Goal: Task Accomplishment & Management: Manage account settings

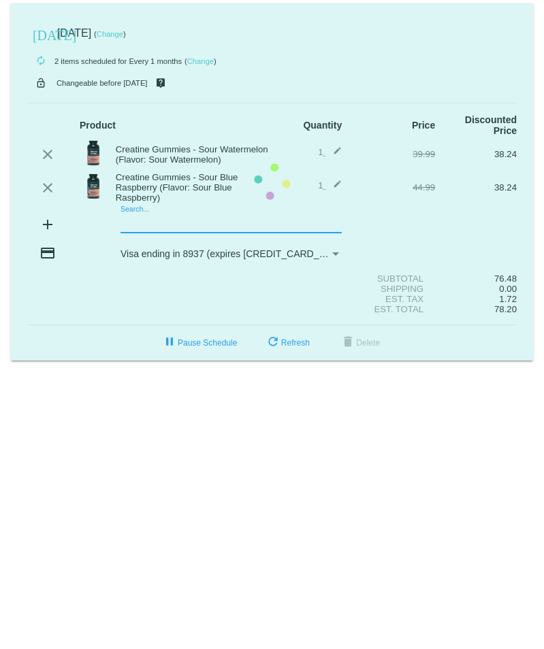
click at [127, 220] on mat-card "today Sep 12 2025 ( Change ) autorenew 2 items scheduled for Every 1 months ( C…" at bounding box center [272, 181] width 522 height 357
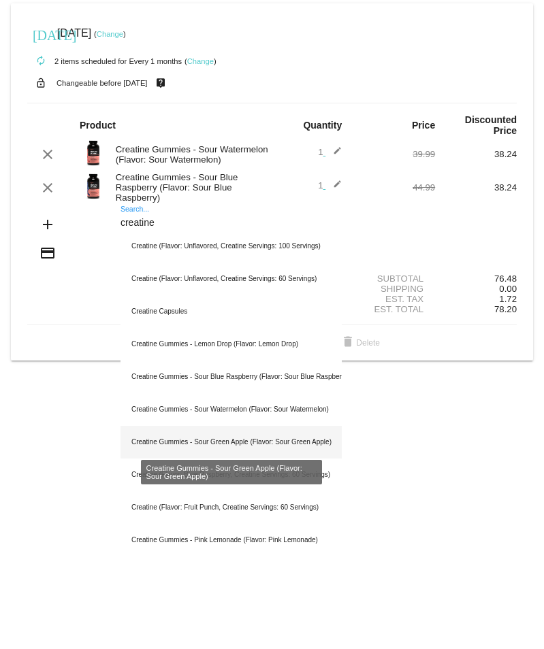
type input "creatine"
click at [324, 449] on div "Creatine Gummies - Sour Green Apple (Flavor: Sour Green Apple)" at bounding box center [230, 442] width 221 height 33
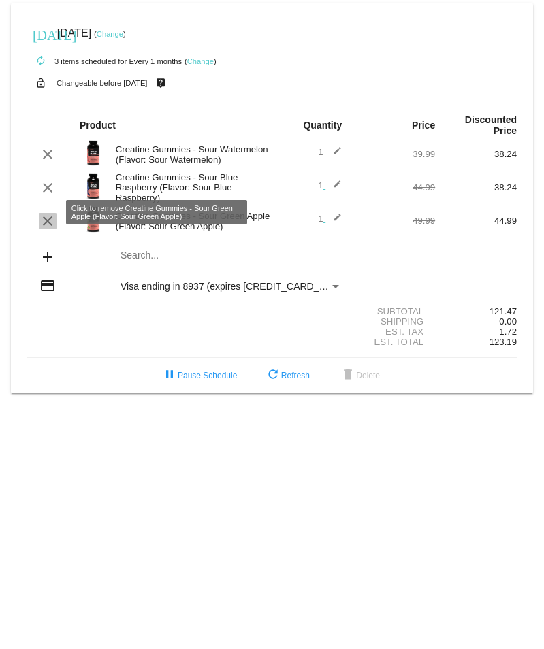
click at [44, 213] on mat-icon "clear" at bounding box center [47, 221] width 16 height 16
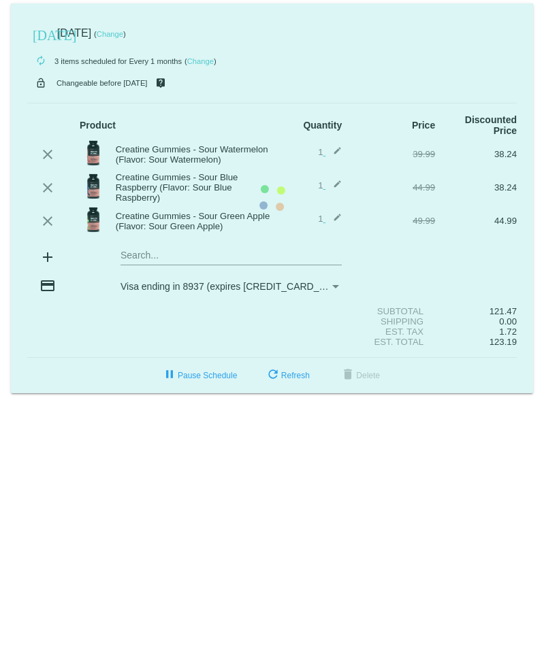
click at [153, 145] on mat-card "today Sep 12 2025 ( Change ) autorenew 3 items scheduled for Every 1 months ( C…" at bounding box center [272, 198] width 522 height 390
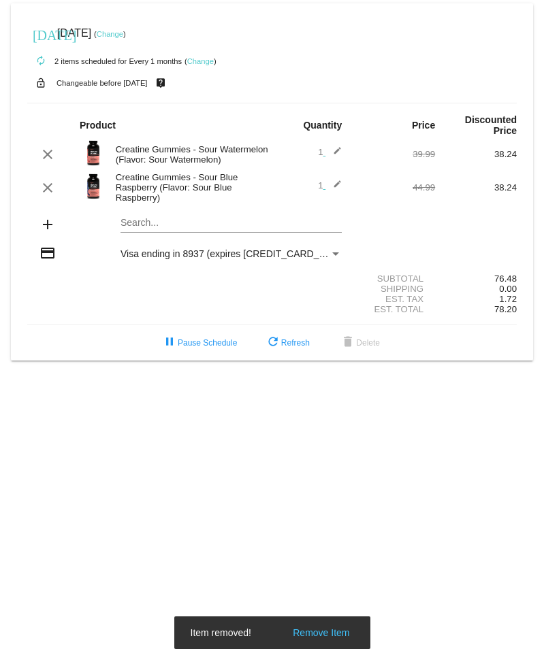
click at [153, 145] on div "Creatine Gummies - Sour Watermelon (Flavor: Sour Watermelon)" at bounding box center [190, 154] width 163 height 20
click at [156, 144] on div "Creatine Gummies - Sour Watermelon (Flavor: Sour Watermelon)" at bounding box center [190, 154] width 163 height 20
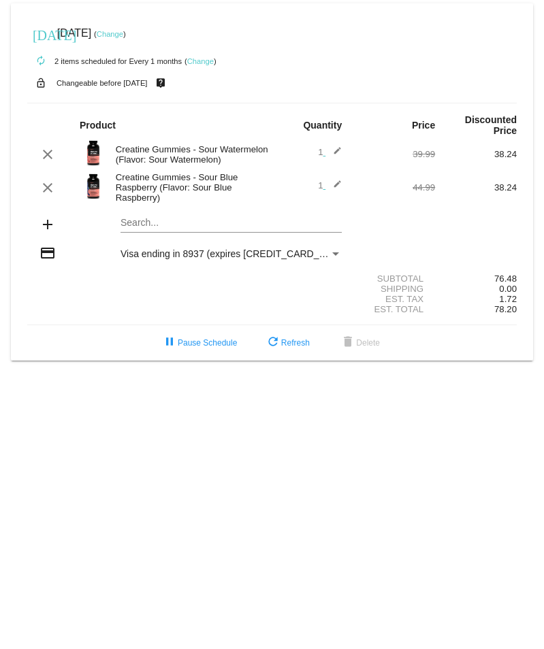
click at [334, 146] on mat-icon "edit" at bounding box center [333, 154] width 16 height 16
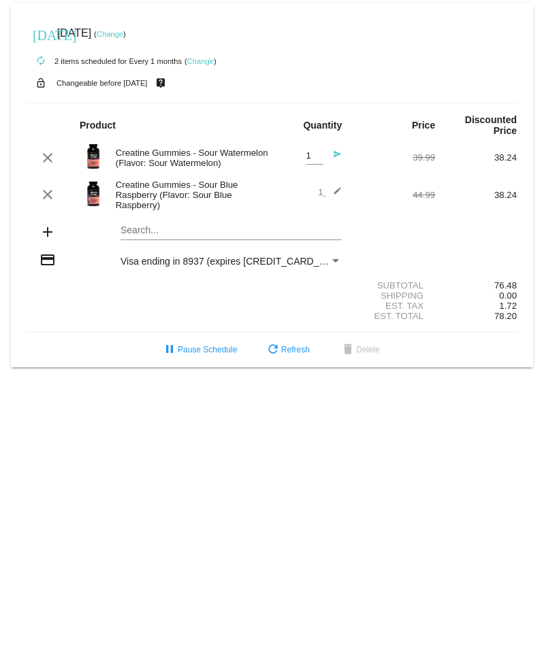
click at [334, 150] on mat-icon "send" at bounding box center [333, 158] width 16 height 16
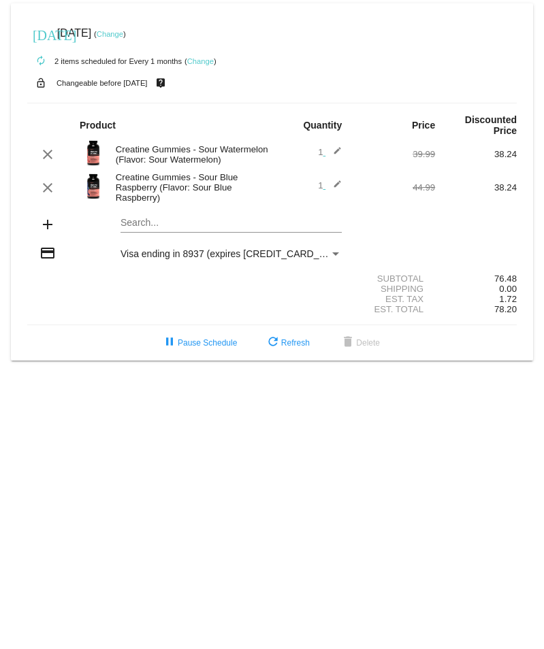
click at [158, 218] on input "Search..." at bounding box center [230, 223] width 221 height 11
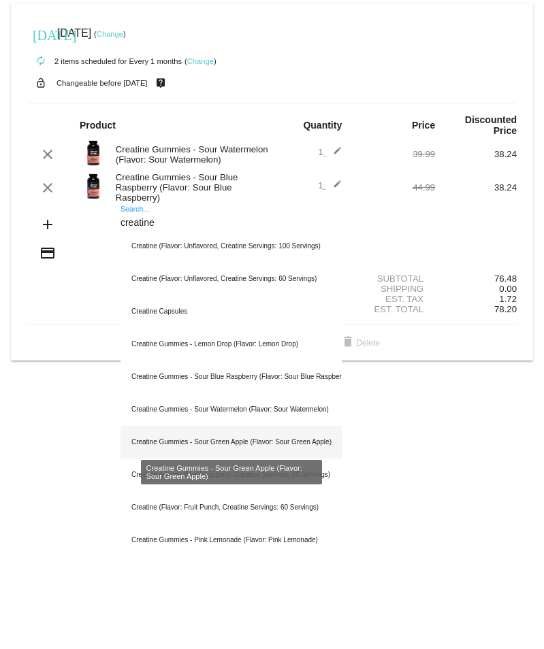
type input "creatine"
click at [295, 430] on div "Creatine Gummies - Sour Green Apple (Flavor: Sour Green Apple)" at bounding box center [230, 442] width 221 height 33
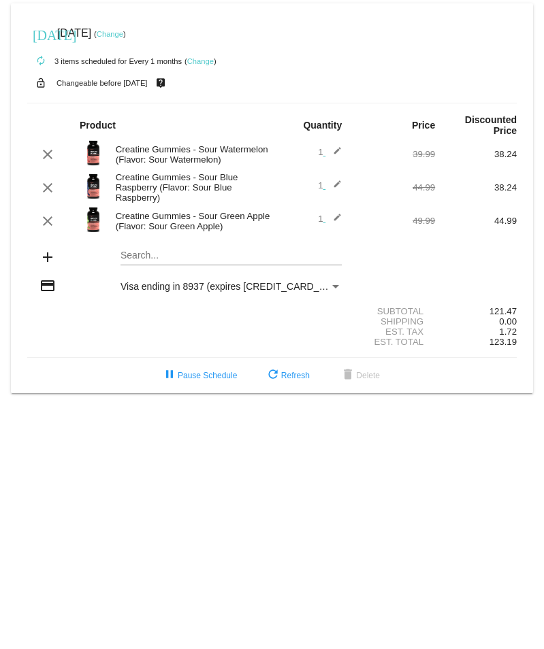
click at [321, 147] on span "1 edit" at bounding box center [330, 152] width 24 height 10
click at [336, 146] on mat-icon "edit" at bounding box center [333, 154] width 16 height 16
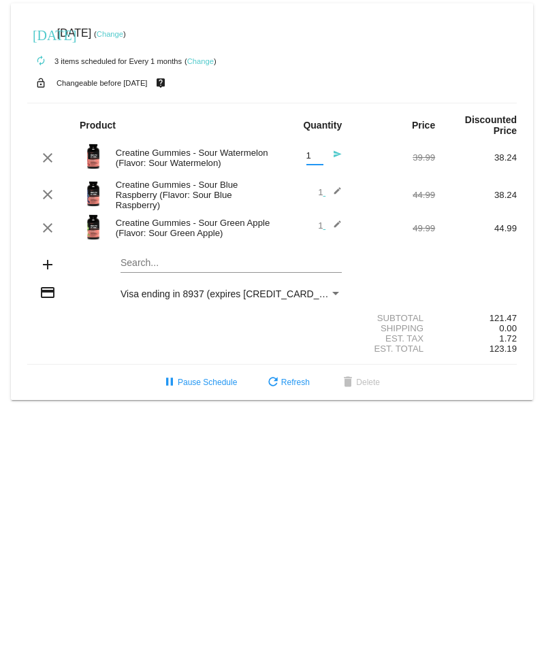
click at [320, 151] on input "1" at bounding box center [314, 156] width 17 height 10
click at [318, 151] on input "1" at bounding box center [314, 156] width 17 height 10
drag, startPoint x: 318, startPoint y: 148, endPoint x: 61, endPoint y: 126, distance: 257.5
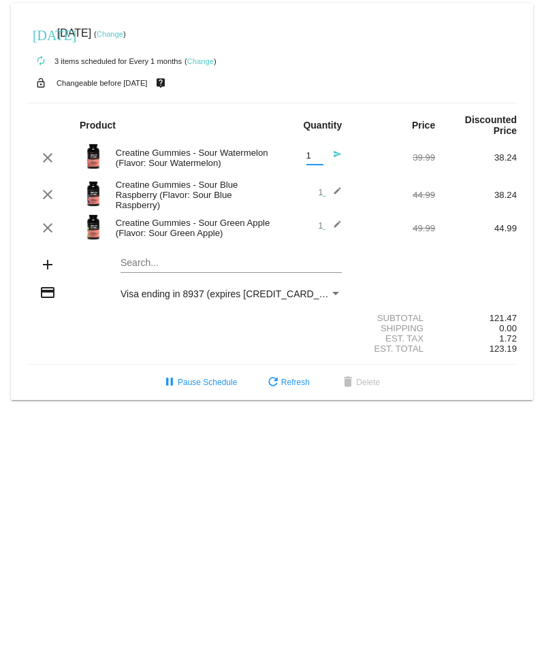
click at [313, 151] on input "1" at bounding box center [314, 156] width 17 height 10
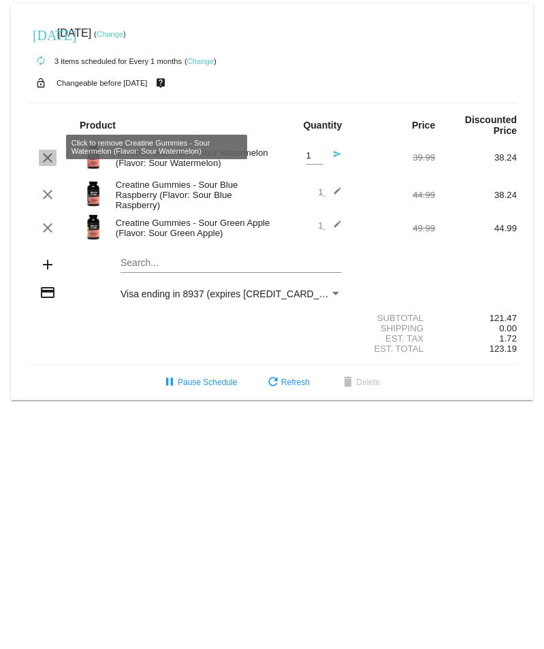
click at [43, 151] on mat-icon "clear" at bounding box center [47, 158] width 16 height 16
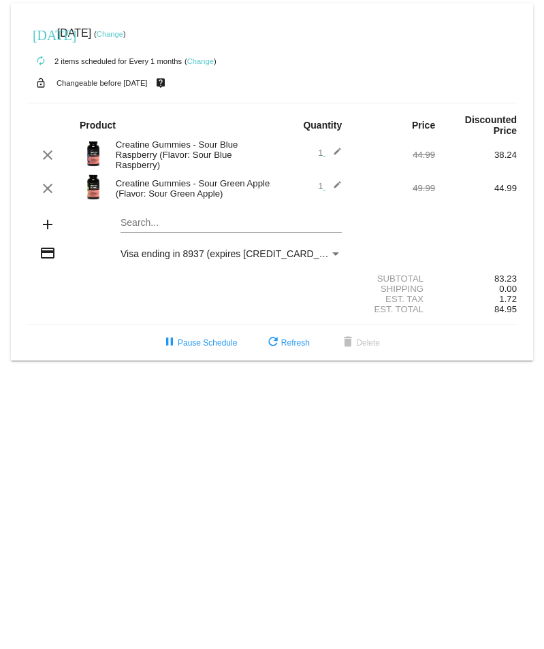
click at [218, 178] on div "Creatine Gummies - Sour Green Apple (Flavor: Sour Green Apple)" at bounding box center [190, 188] width 163 height 20
click at [157, 221] on div "Search..." at bounding box center [230, 219] width 221 height 27
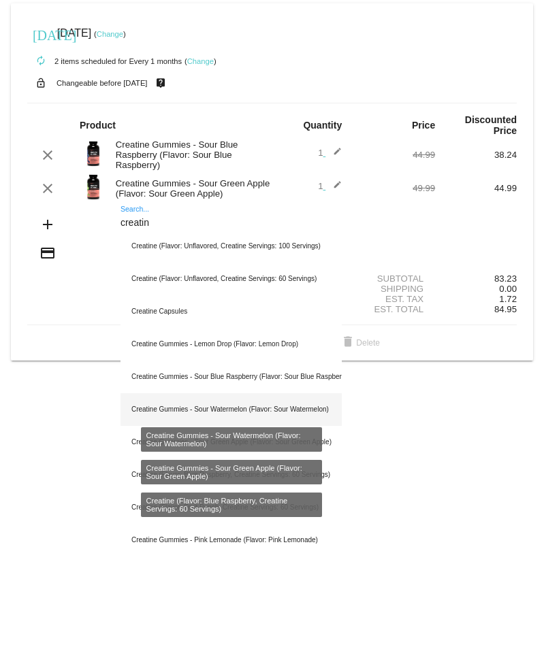
type input "creatin"
click at [261, 393] on div "Creatine Gummies - Sour Watermelon (Flavor: Sour Watermelon)" at bounding box center [230, 409] width 221 height 33
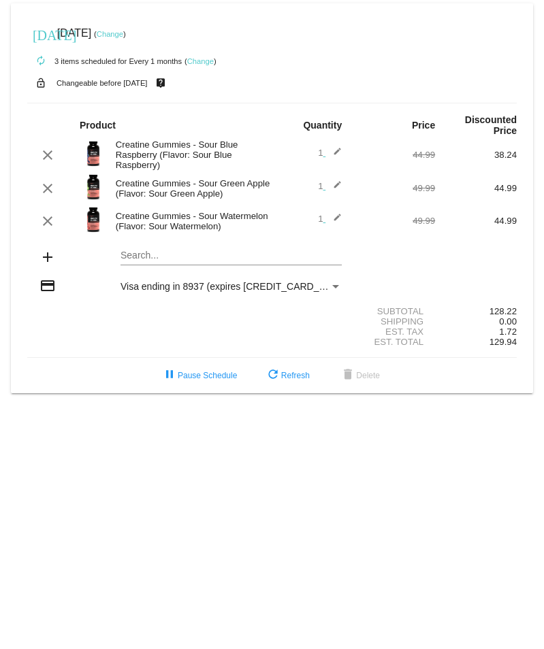
click at [146, 217] on div "Creatine Gummies - Sour Watermelon (Flavor: Sour Watermelon)" at bounding box center [190, 221] width 163 height 20
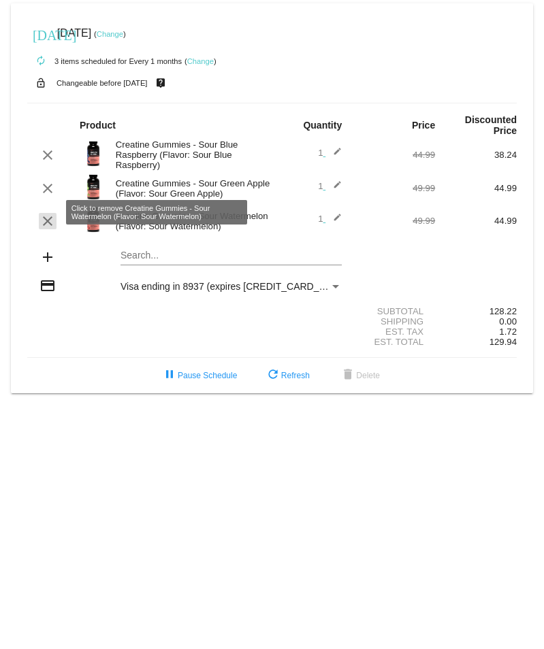
click at [50, 214] on mat-icon "clear" at bounding box center [47, 221] width 16 height 16
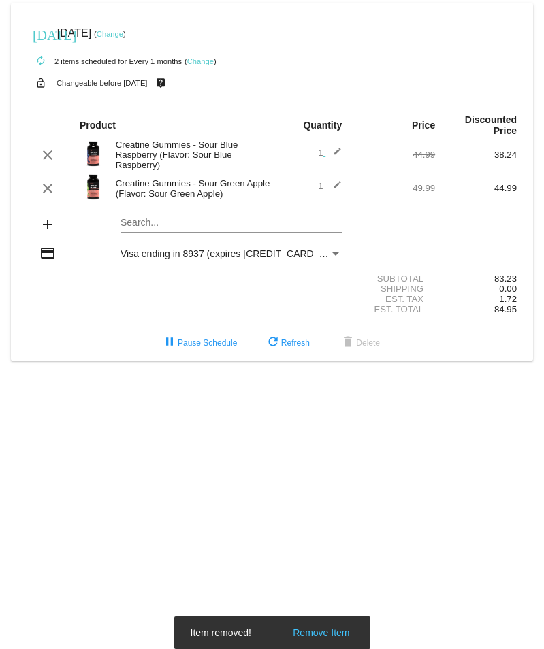
click at [163, 185] on div "Creatine Gummies - Sour Green Apple (Flavor: Sour Green Apple)" at bounding box center [190, 188] width 163 height 20
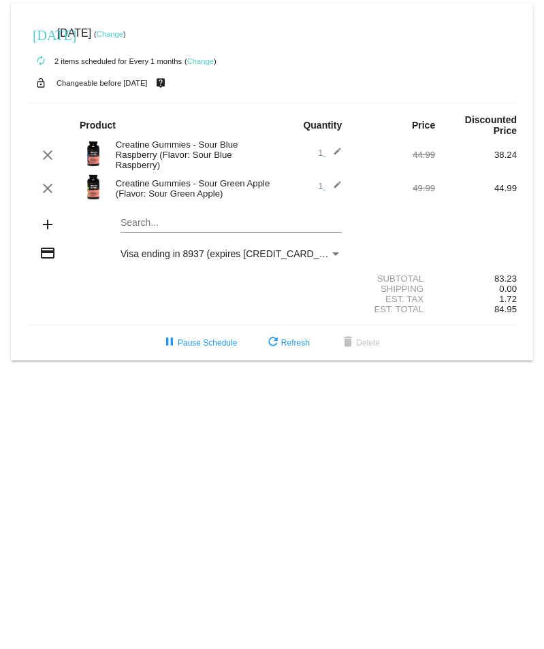
click at [336, 147] on mat-icon "edit" at bounding box center [333, 155] width 16 height 16
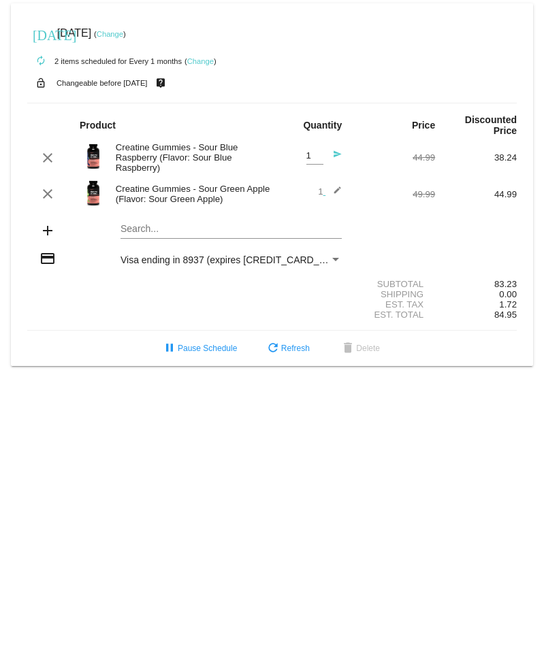
click at [307, 151] on input "1" at bounding box center [314, 156] width 17 height 10
type input "2"
click at [317, 151] on input "2" at bounding box center [314, 156] width 17 height 10
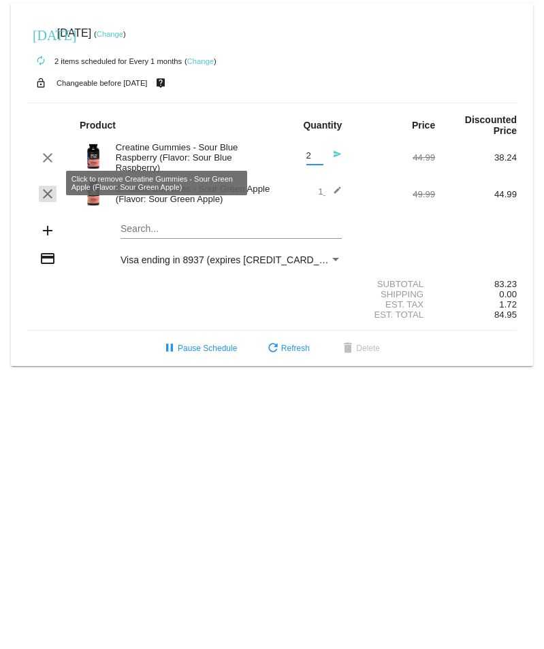
click at [49, 188] on mat-icon "clear" at bounding box center [47, 194] width 16 height 16
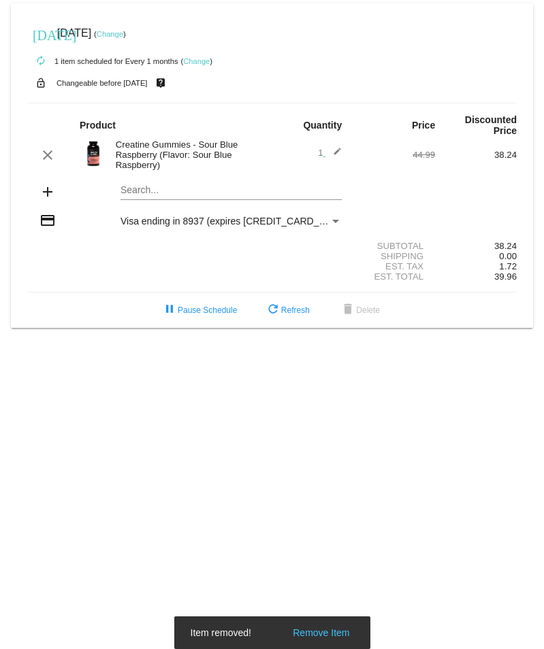
click at [322, 148] on span "1 edit" at bounding box center [330, 153] width 24 height 10
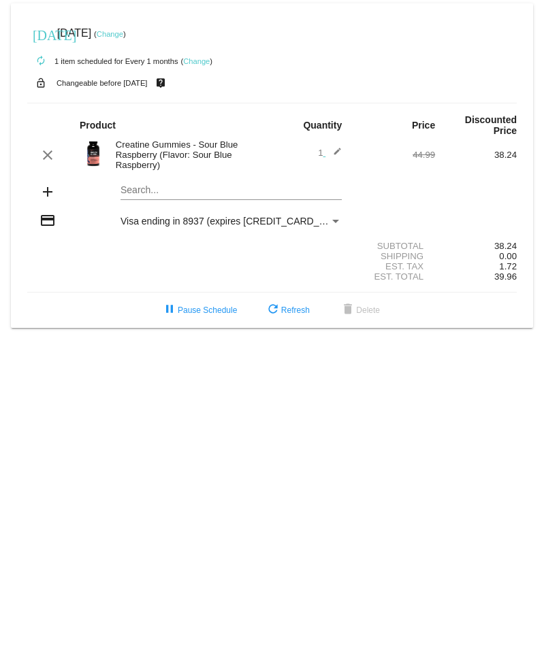
drag, startPoint x: 314, startPoint y: 144, endPoint x: 323, endPoint y: 144, distance: 8.8
click at [317, 147] on div "1 edit" at bounding box center [313, 155] width 59 height 16
click at [326, 147] on mat-icon "edit" at bounding box center [333, 155] width 16 height 16
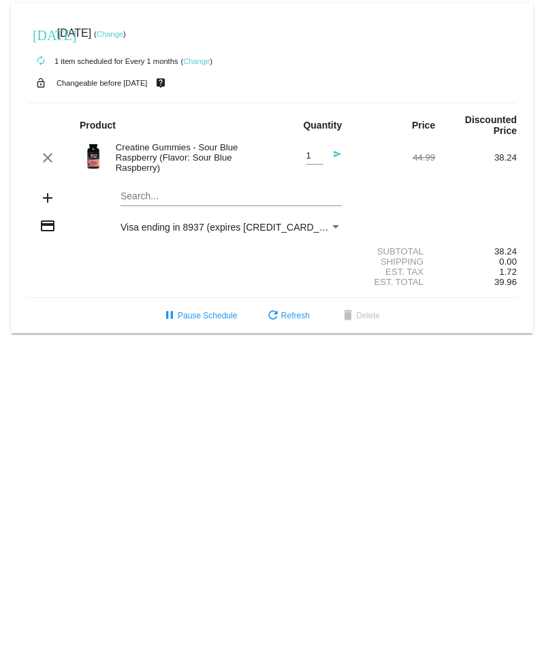
click at [336, 150] on mat-icon "send" at bounding box center [333, 158] width 16 height 16
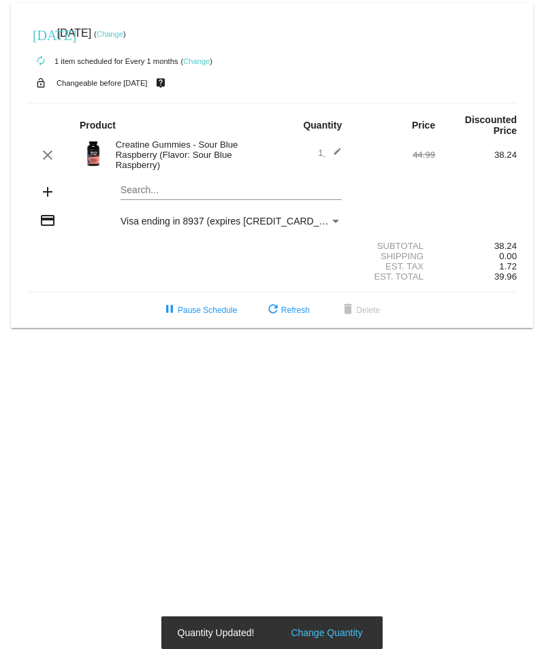
click at [321, 148] on span "1 edit" at bounding box center [330, 153] width 24 height 10
click at [343, 147] on div "1 edit" at bounding box center [313, 155] width 82 height 16
click at [335, 147] on mat-icon "edit" at bounding box center [333, 155] width 16 height 16
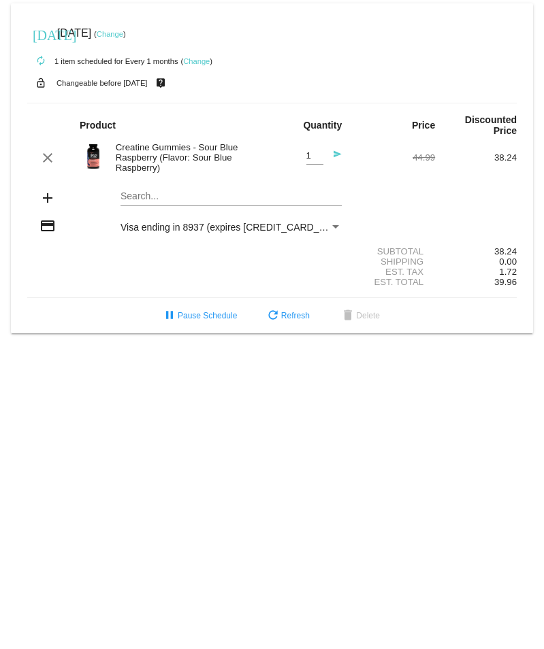
click at [310, 151] on input "1" at bounding box center [314, 156] width 17 height 10
type input "2"
click at [317, 151] on input "2" at bounding box center [314, 156] width 17 height 10
drag, startPoint x: 479, startPoint y: 192, endPoint x: 516, endPoint y: 197, distance: 37.8
click at [480, 192] on div "add Search..." at bounding box center [271, 199] width 489 height 39
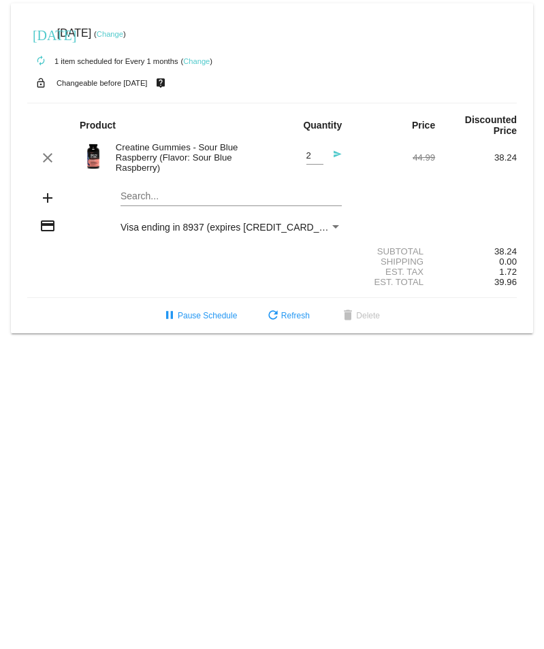
click at [103, 257] on div "Shipping 0.00" at bounding box center [271, 262] width 489 height 10
click at [180, 191] on mat-card "[DATE] [DATE] ( Change ) autorenew 1 item scheduled for Every 1 months ( Change…" at bounding box center [272, 168] width 522 height 330
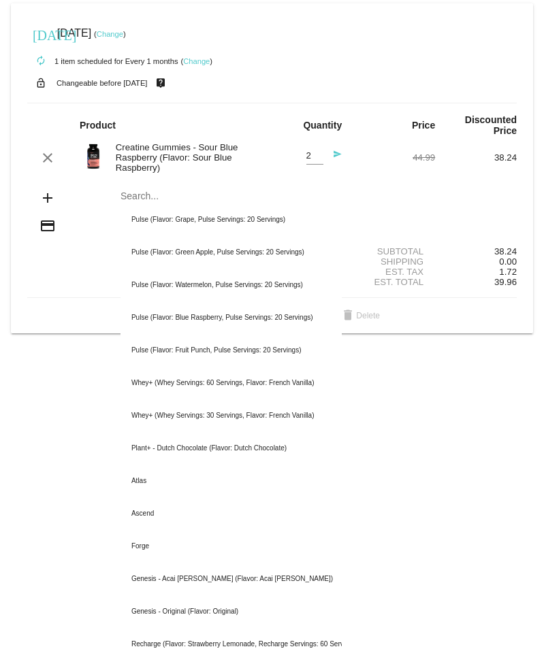
click at [500, 354] on body "[DATE] [DATE] ( Change ) autorenew 1 item scheduled for Every 1 months ( Change…" at bounding box center [272, 324] width 544 height 649
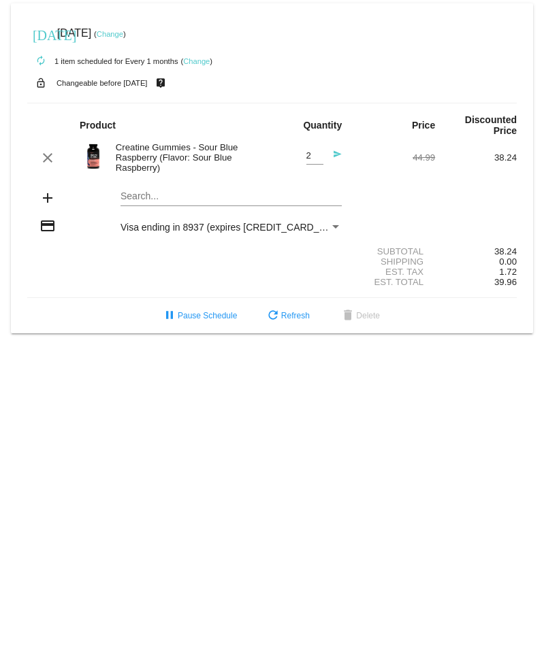
click at [425, 317] on div "pause Pause Schedule refresh Refresh delete Delete" at bounding box center [271, 316] width 511 height 25
click at [261, 236] on section "Subtotal 38.24 Shipping 0.00 Est. Tax 1.72 Est. Total 39.96" at bounding box center [271, 267] width 489 height 62
click at [142, 222] on span "Visa ending in 8937 (expires [CREDIT_CARD_DATA])" at bounding box center [234, 227] width 228 height 11
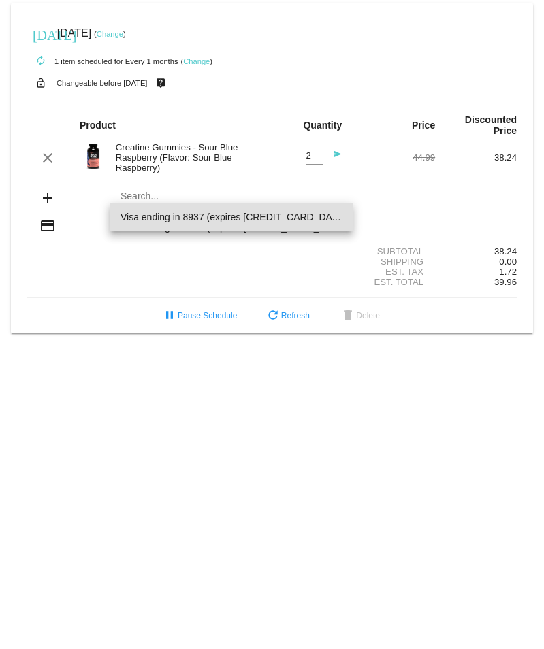
click at [152, 211] on span "Visa ending in 8937 (expires [CREDIT_CARD_DATA])" at bounding box center [230, 217] width 221 height 29
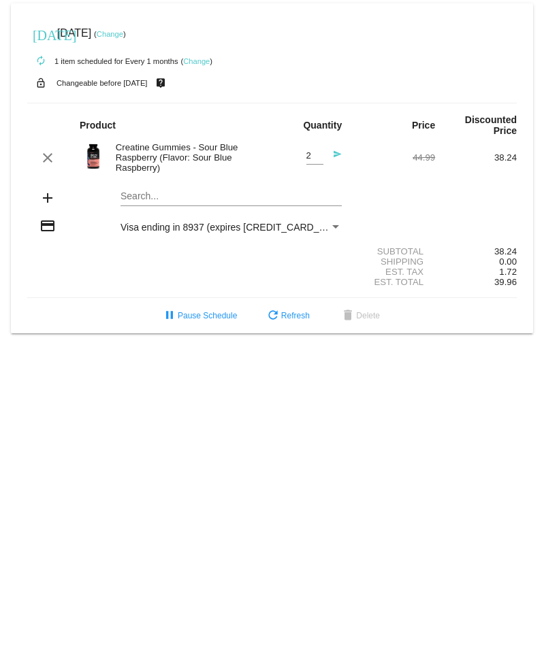
click at [531, 149] on mat-card "[DATE] [DATE] ( Change ) autorenew 1 item scheduled for Every 1 months ( Change…" at bounding box center [272, 168] width 522 height 330
click at [288, 314] on button "refresh Refresh" at bounding box center [287, 316] width 67 height 25
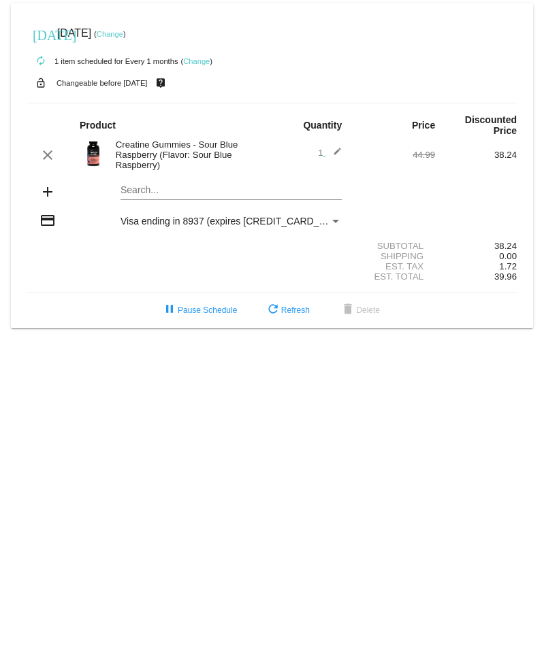
click at [244, 179] on mat-card "[DATE] [DATE] ( Change ) autorenew 1 item scheduled for Every 1 months ( Change…" at bounding box center [272, 165] width 522 height 325
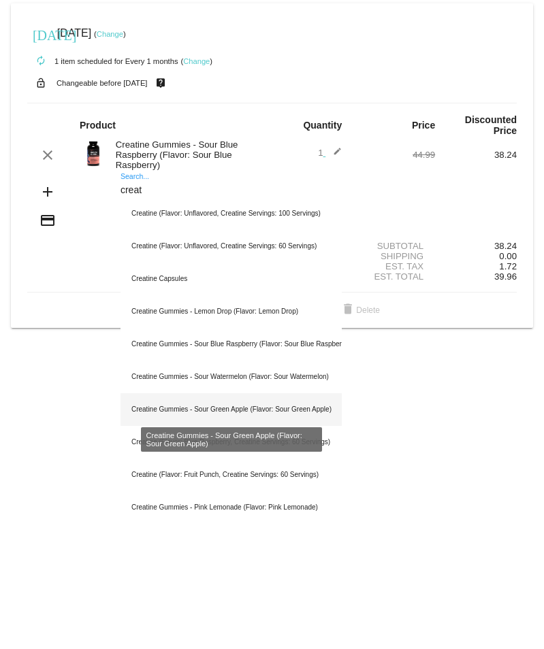
type input "creat"
click at [316, 400] on div "Creatine Gummies - Sour Green Apple (Flavor: Sour Green Apple)" at bounding box center [230, 409] width 221 height 33
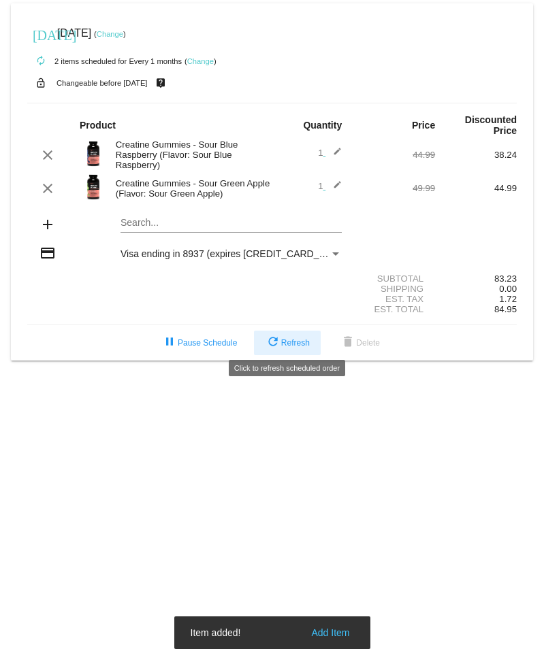
click at [284, 338] on span "refresh Refresh" at bounding box center [287, 343] width 45 height 10
